Goal: Register for event/course

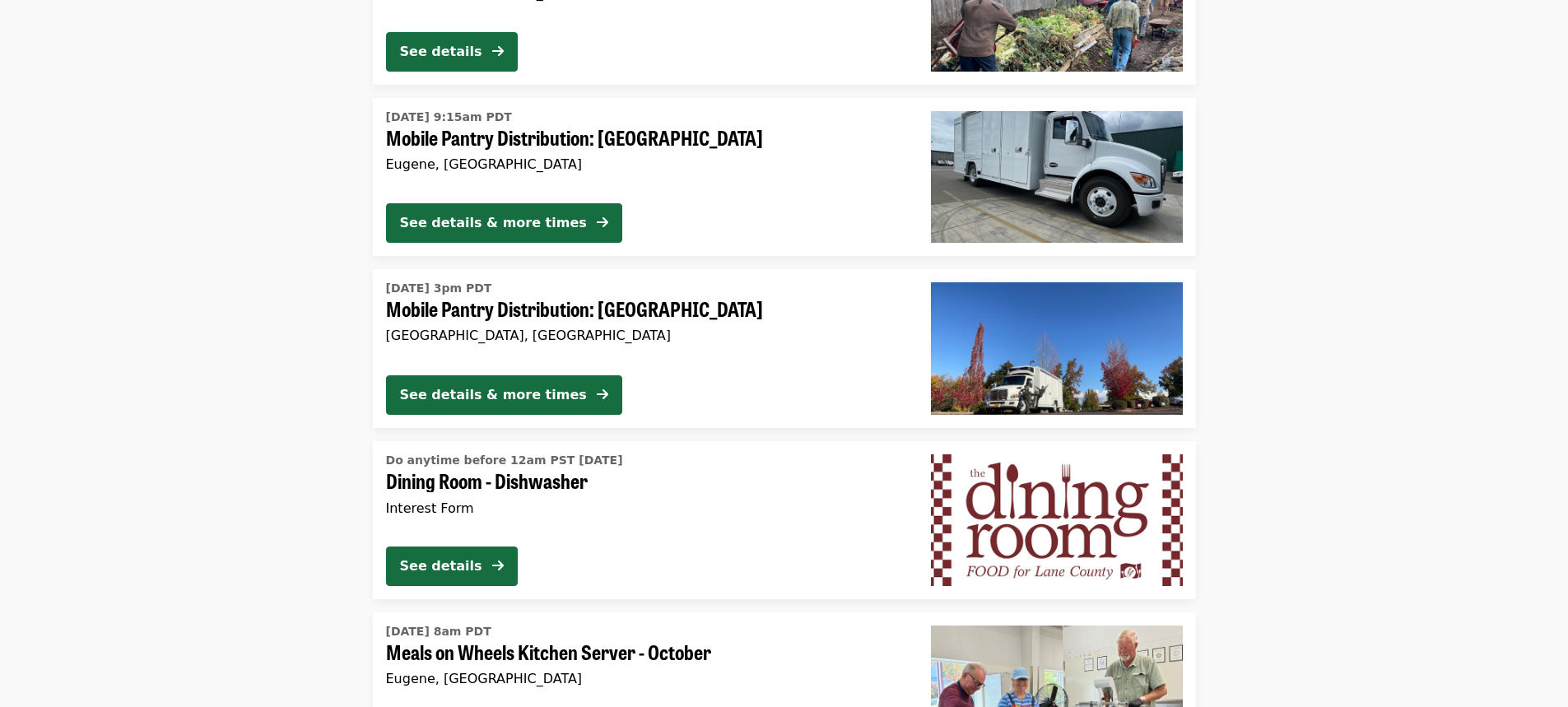
scroll to position [2142, 0]
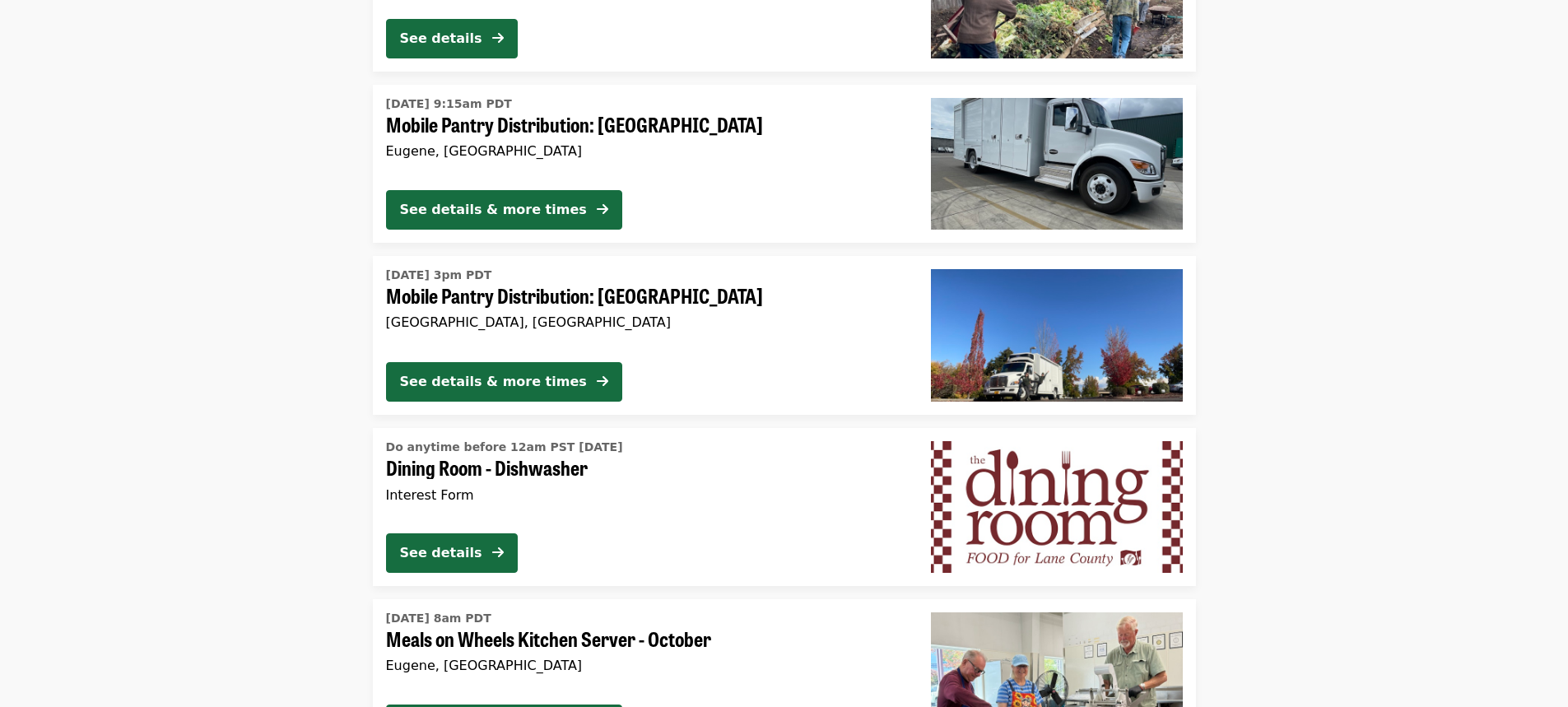
click at [1567, 322] on li "[DATE] 3pm PDT Mobile Pantry Distribution: [GEOGRAPHIC_DATA], [GEOGRAPHIC_DATA]…" at bounding box center [784, 335] width 1568 height 158
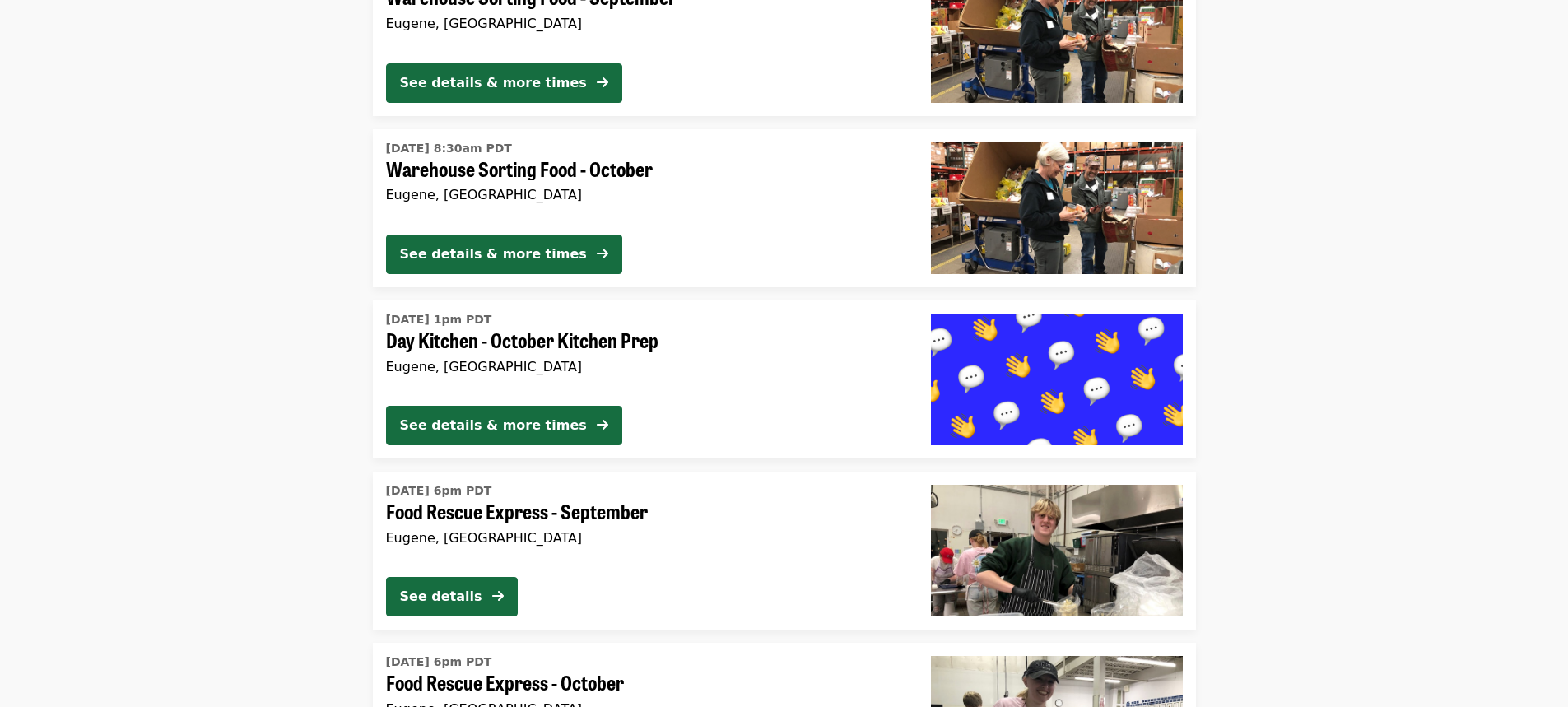
scroll to position [4126, 0]
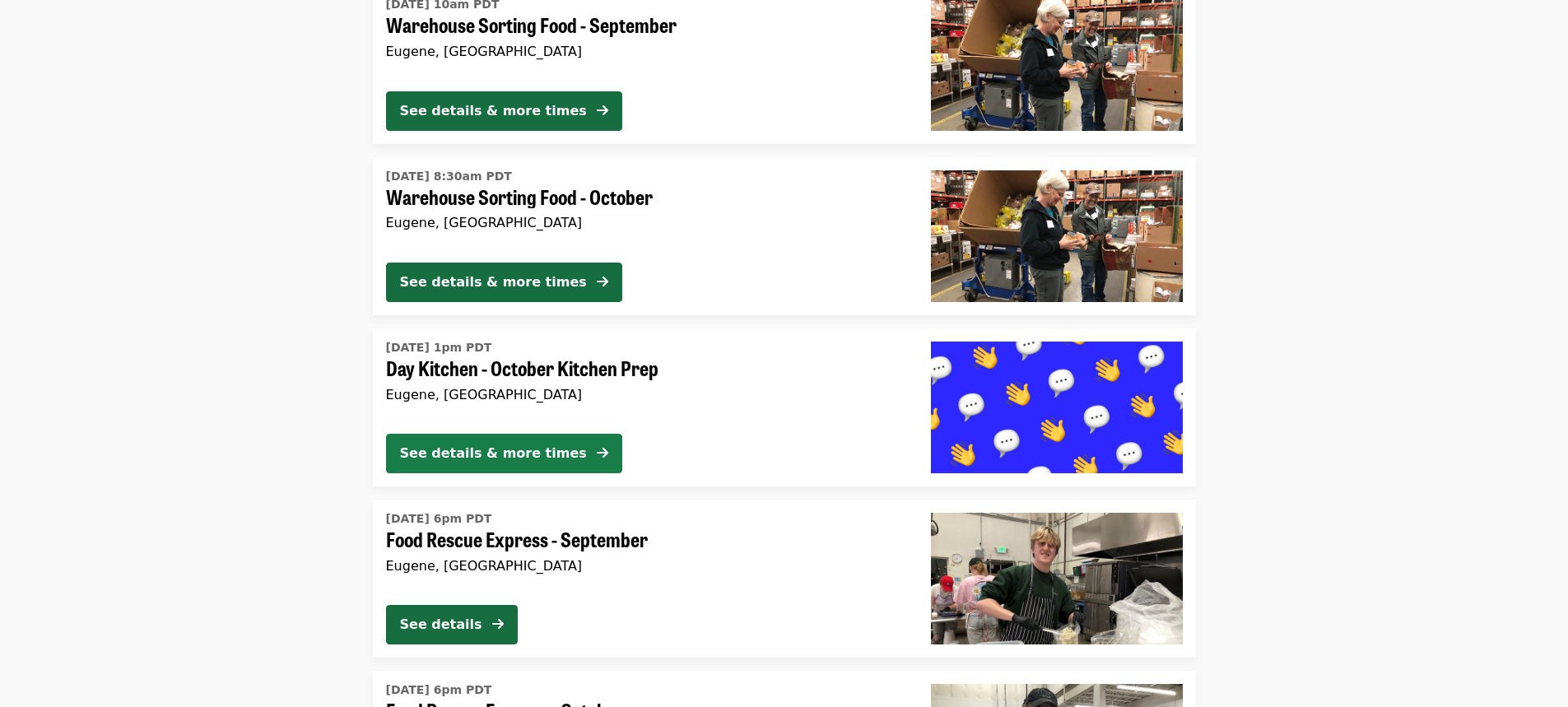
click at [497, 448] on div "See details & more times" at bounding box center [494, 454] width 187 height 20
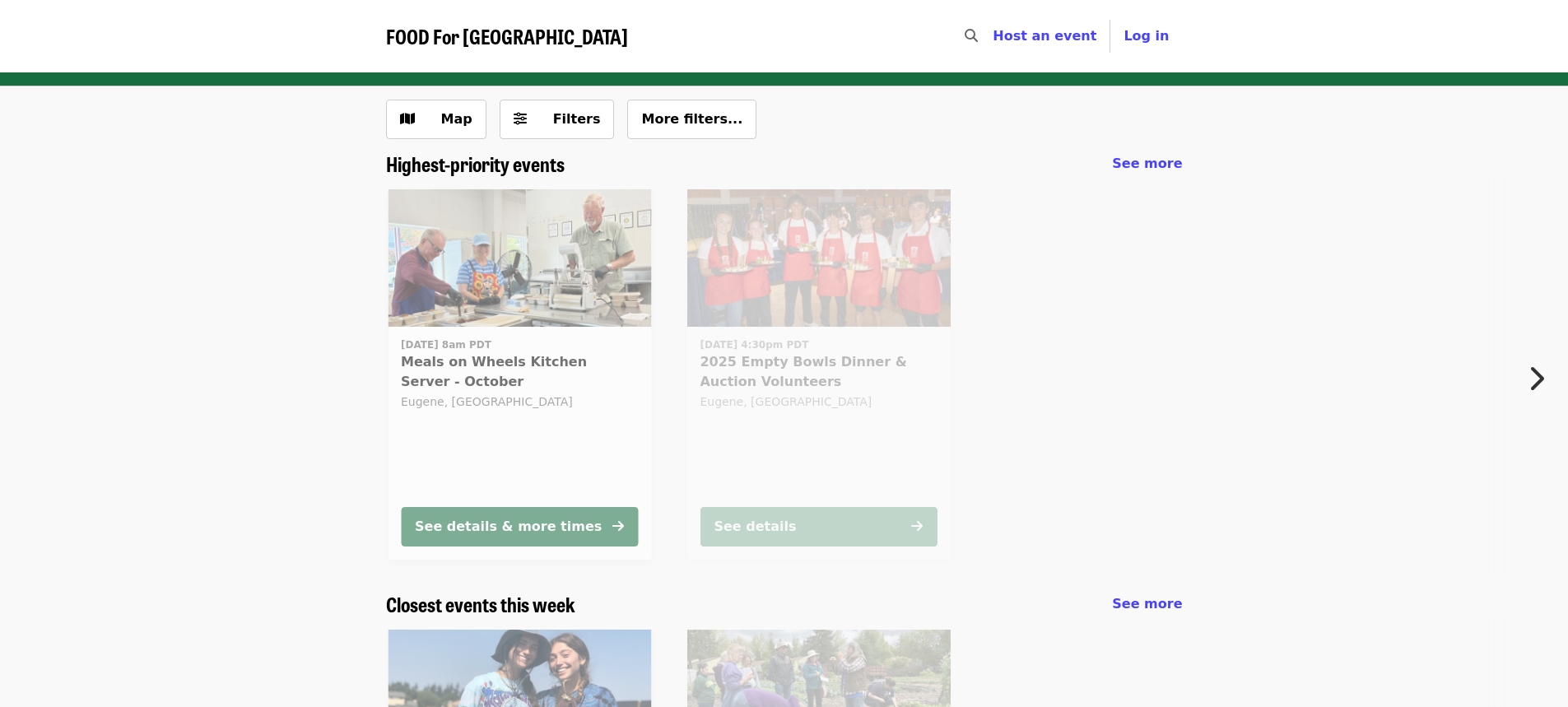
scroll to position [303, 0]
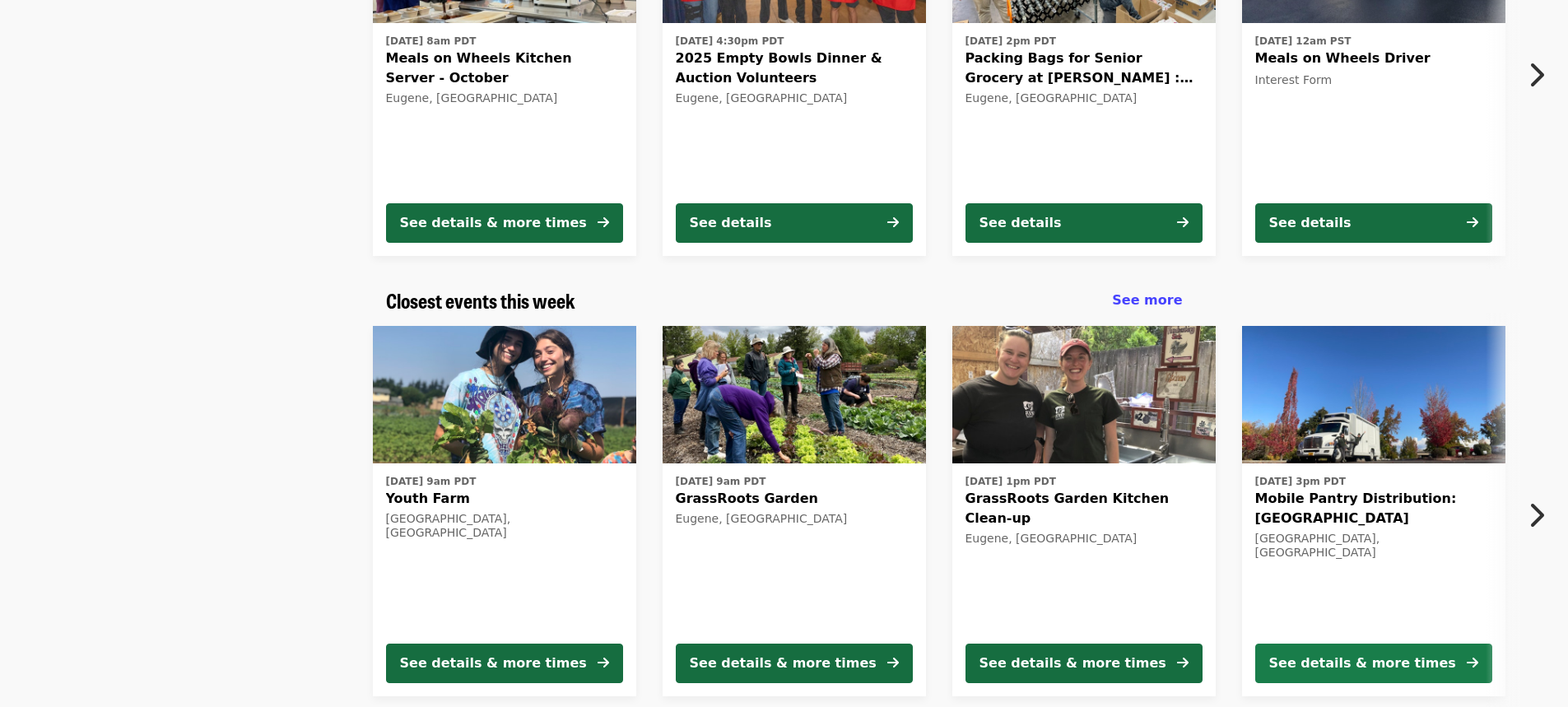
click at [1330, 668] on div "See details & more times" at bounding box center [1363, 663] width 187 height 20
